Goal: Transaction & Acquisition: Purchase product/service

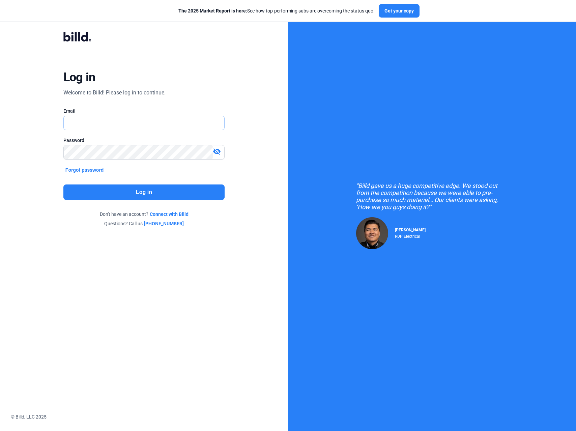
type input "[PERSON_NAME][EMAIL_ADDRESS][DOMAIN_NAME]"
click at [127, 194] on button "Log in" at bounding box center [143, 191] width 161 height 15
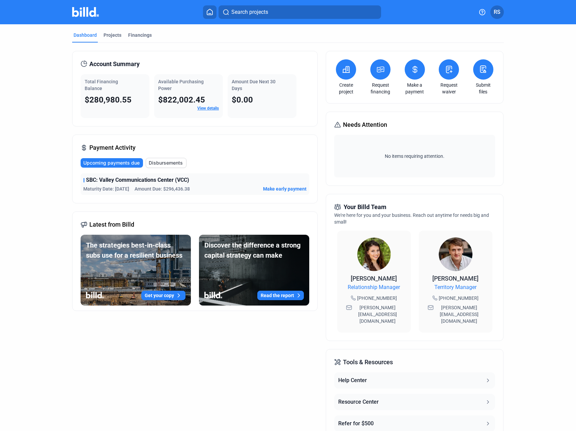
click at [413, 71] on icon at bounding box center [414, 69] width 4 height 7
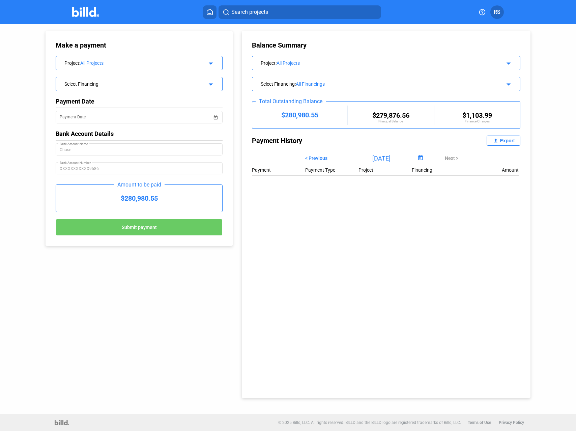
click at [182, 62] on div "All Projects" at bounding box center [139, 62] width 119 height 5
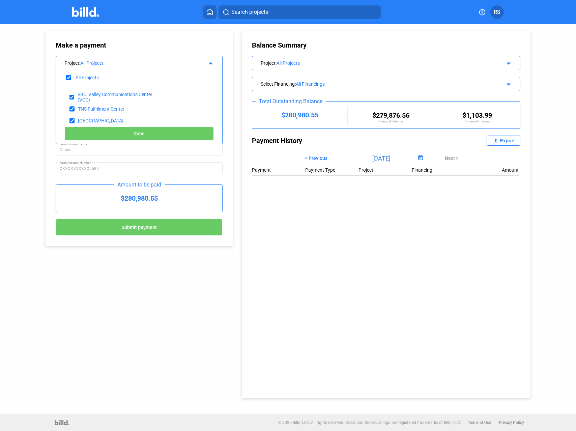
click at [227, 56] on div "Make a payment Project : All Projects arrow_drop_up All Projects SBC: Valley Co…" at bounding box center [138, 138] width 187 height 215
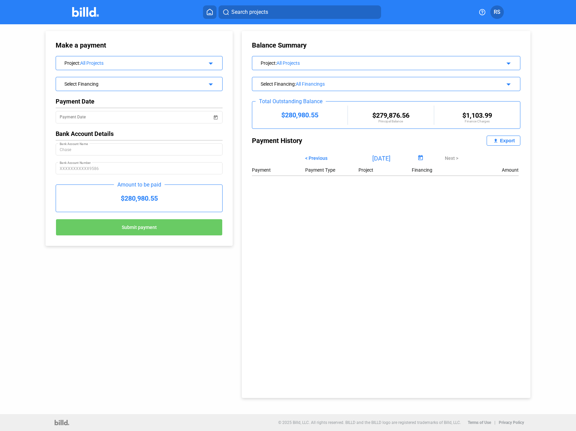
click at [71, 88] on div "Select Financing arrow_drop_down" at bounding box center [139, 83] width 166 height 12
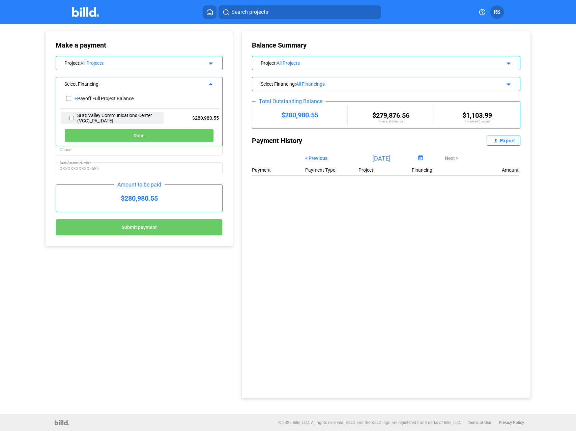
click at [61, 118] on div "SBC: Valley Communications Center (VCC)_PA_[DATE]" at bounding box center [112, 118] width 102 height 12
click at [64, 117] on div "SBC: Valley Communications Center (VCC)_PA_[DATE]" at bounding box center [112, 118] width 102 height 12
click at [70, 117] on input "checkbox" at bounding box center [71, 118] width 4 height 10
checkbox input "true"
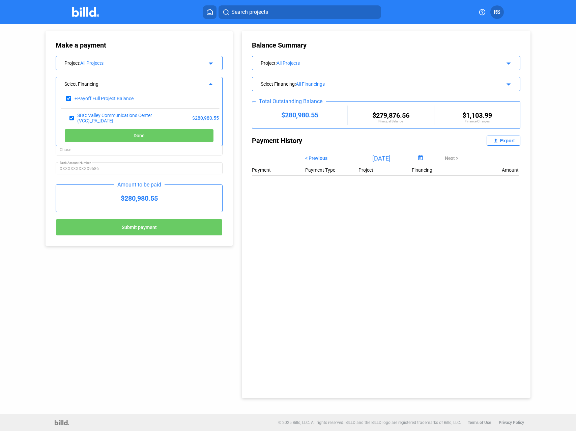
click at [111, 133] on button "Done" at bounding box center [138, 135] width 149 height 13
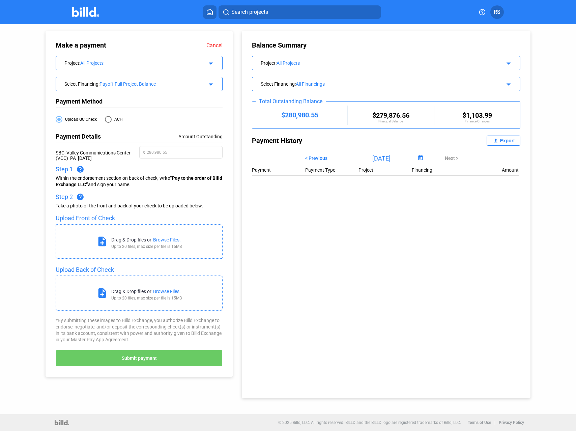
click at [108, 118] on span at bounding box center [108, 119] width 7 height 7
click at [108, 118] on input "ACH" at bounding box center [108, 119] width 7 height 7
radio input "true"
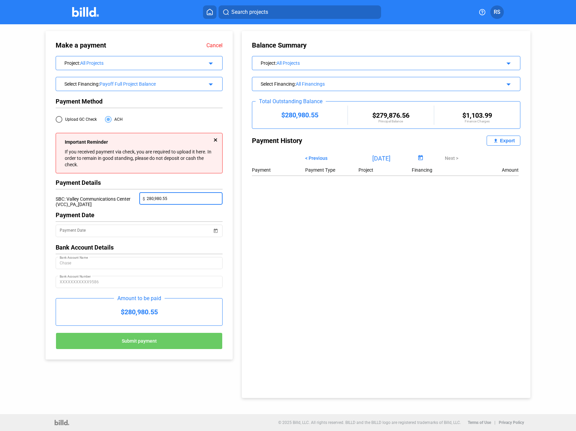
drag, startPoint x: 182, startPoint y: 198, endPoint x: 113, endPoint y: 200, distance: 69.8
click at [113, 201] on div "SBC: Valley Communications Center (VCC)_PA_[DATE] $ 280,980.55" at bounding box center [139, 201] width 167 height 19
drag, startPoint x: 185, startPoint y: 197, endPoint x: 123, endPoint y: 196, distance: 61.7
click at [123, 196] on div "SBC: Valley Communications Center (VCC)_PA_[DATE] $ 280,980.55" at bounding box center [139, 201] width 167 height 19
type input "100,000.00"
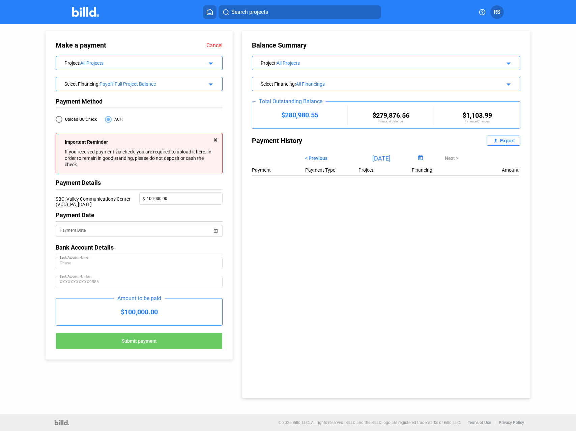
click at [180, 226] on div "Payment Date" at bounding box center [136, 230] width 152 height 14
click at [181, 230] on input "Payment Date" at bounding box center [136, 231] width 152 height 8
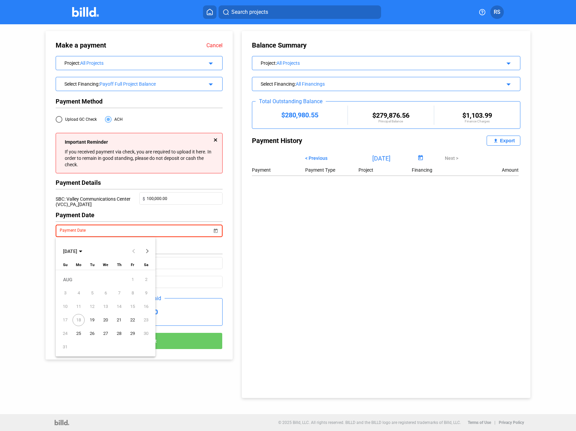
click at [92, 319] on span "19" at bounding box center [92, 320] width 12 height 12
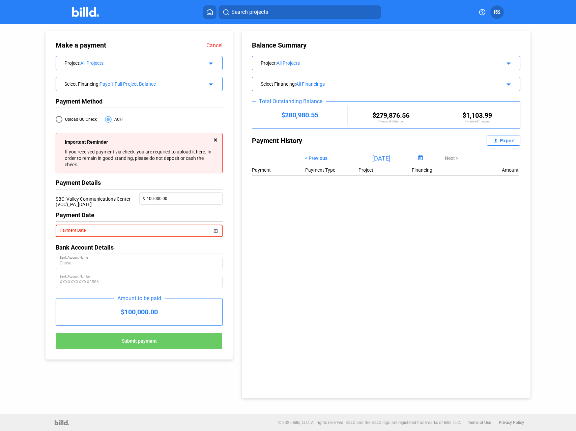
type input "[DATE]"
click at [197, 242] on div at bounding box center [139, 240] width 167 height 7
